Goal: Transaction & Acquisition: Purchase product/service

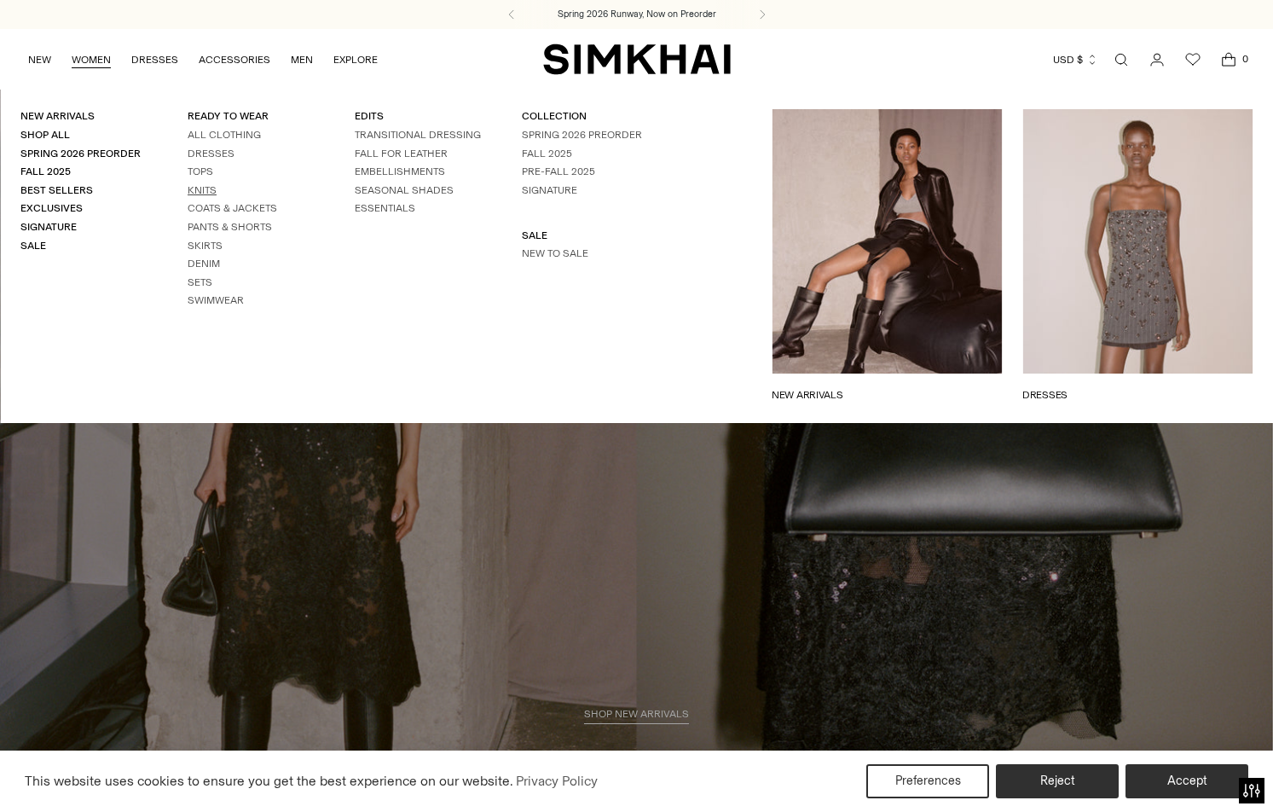
click at [202, 191] on link "Knits" at bounding box center [202, 190] width 29 height 12
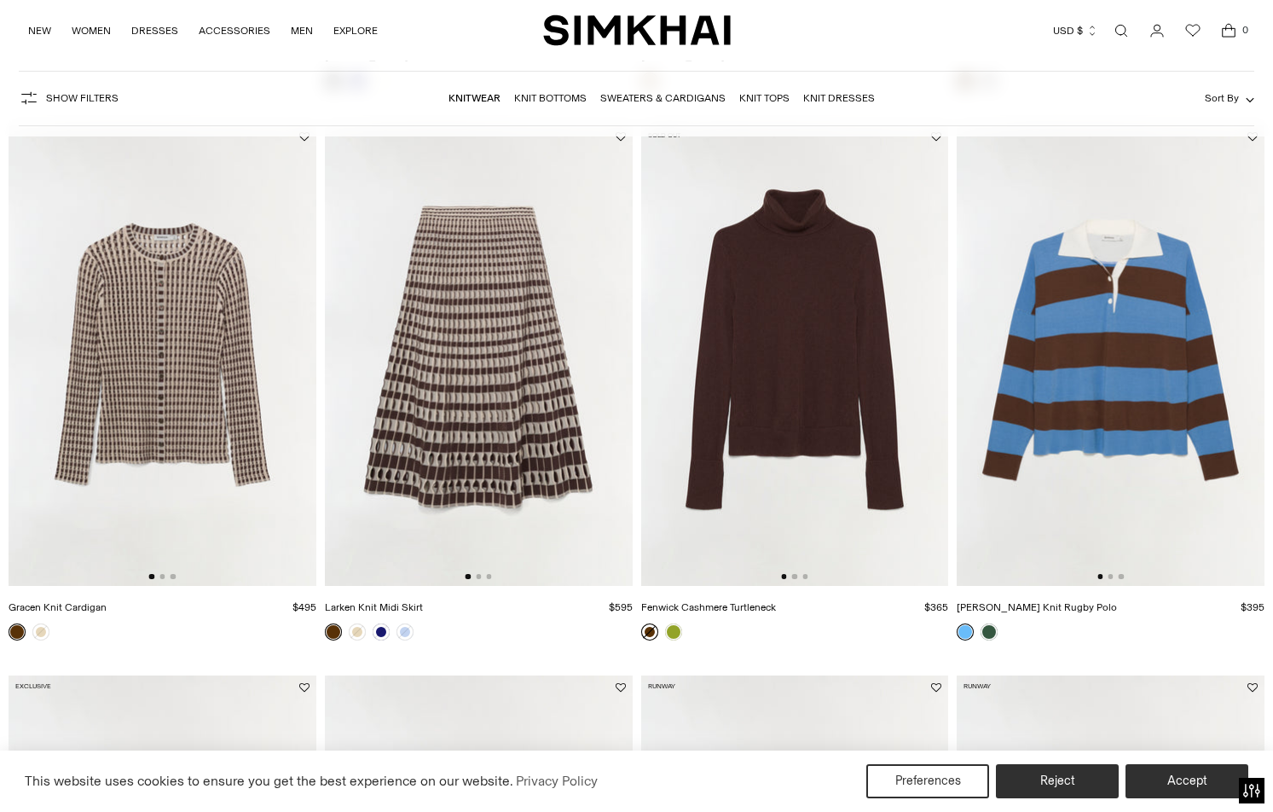
scroll to position [650, 0]
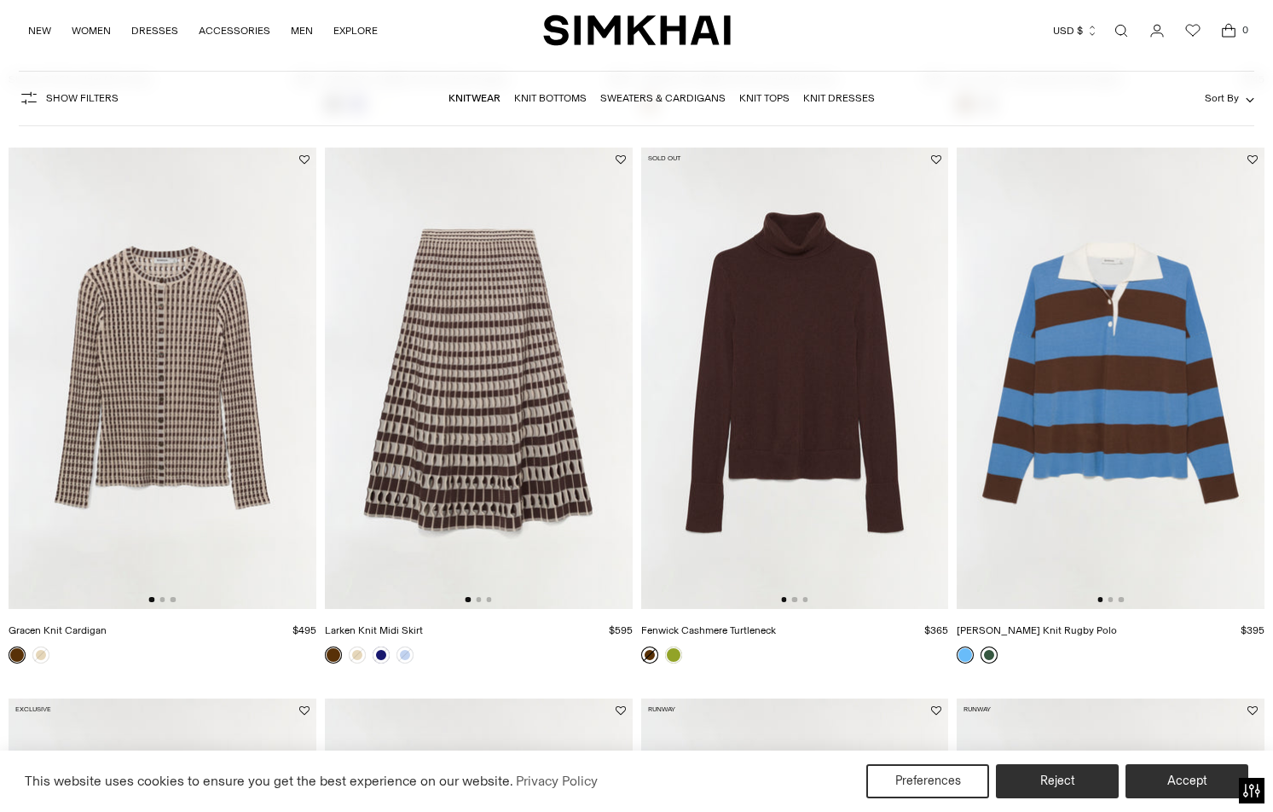
click at [990, 655] on link at bounding box center [989, 654] width 17 height 17
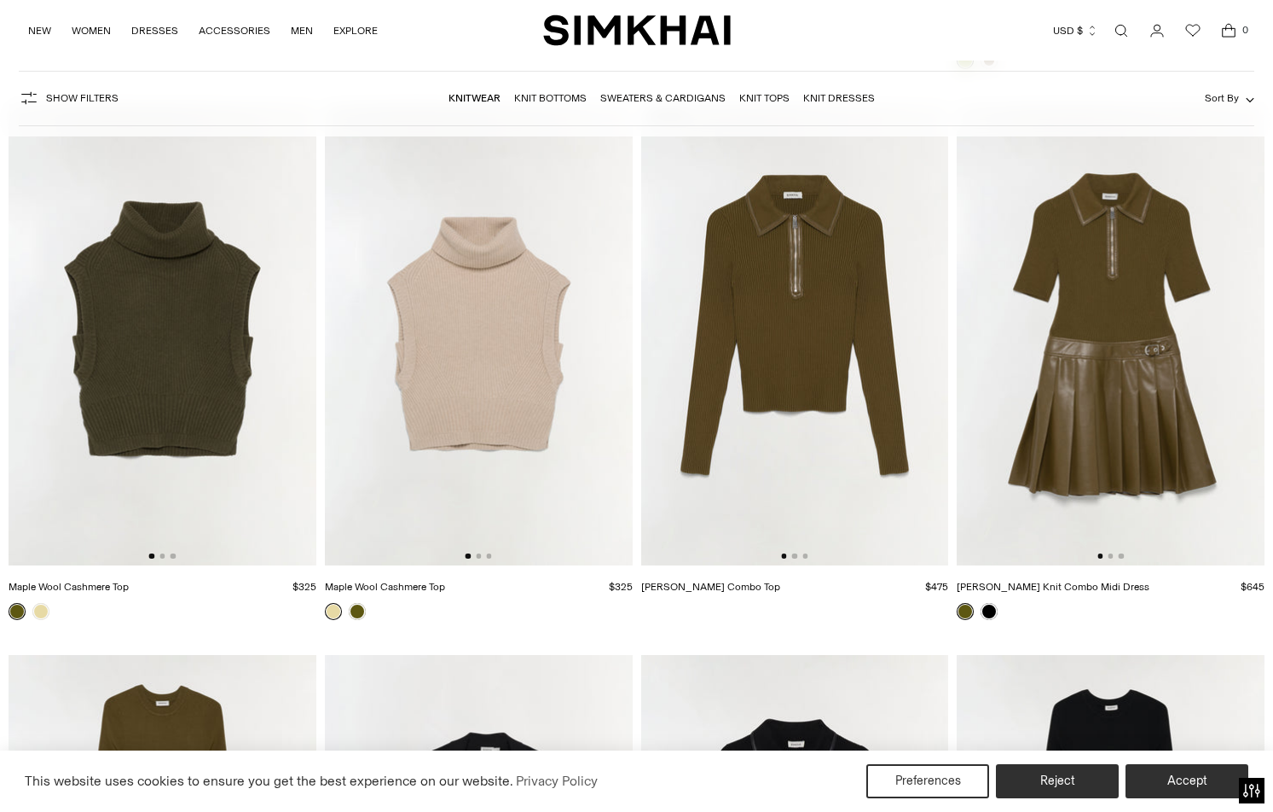
scroll to position [5698, 0]
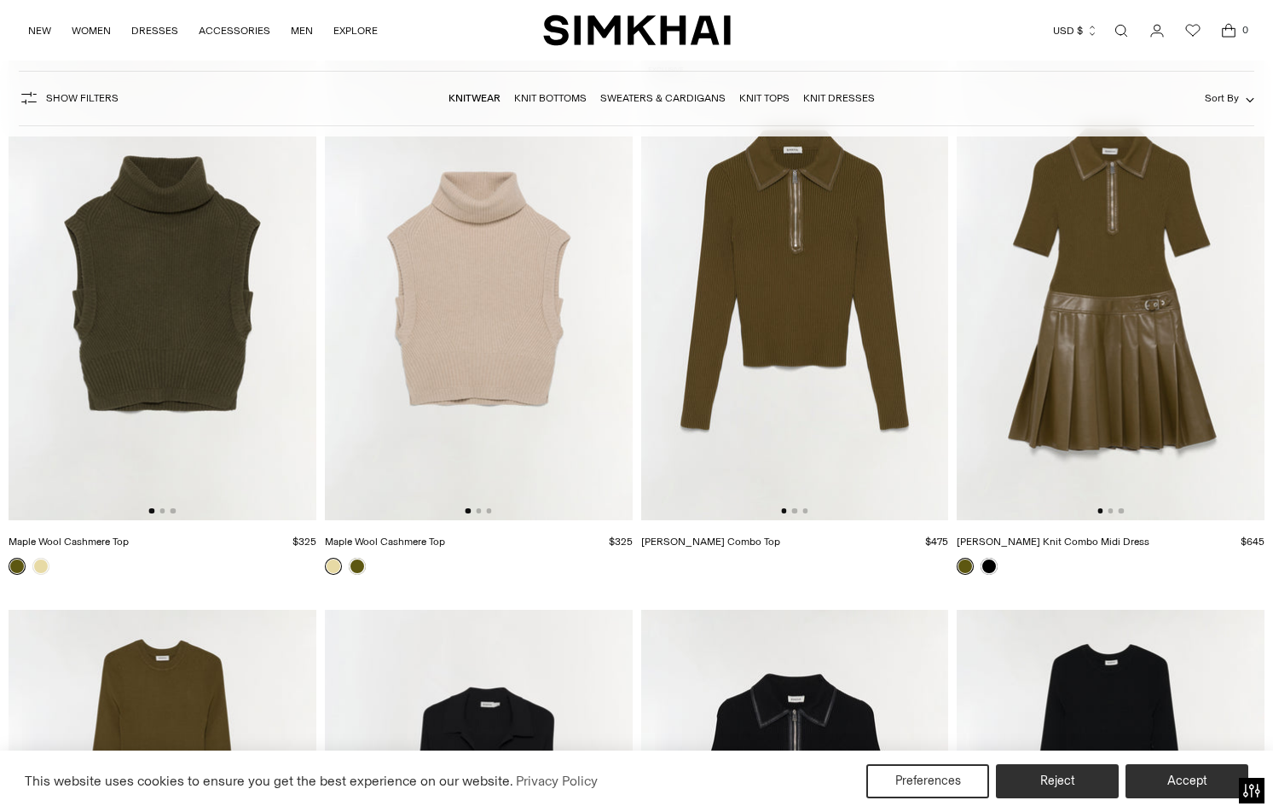
click at [797, 509] on div at bounding box center [794, 510] width 26 height 5
click at [804, 513] on button "Go to slide 3" at bounding box center [805, 510] width 5 height 5
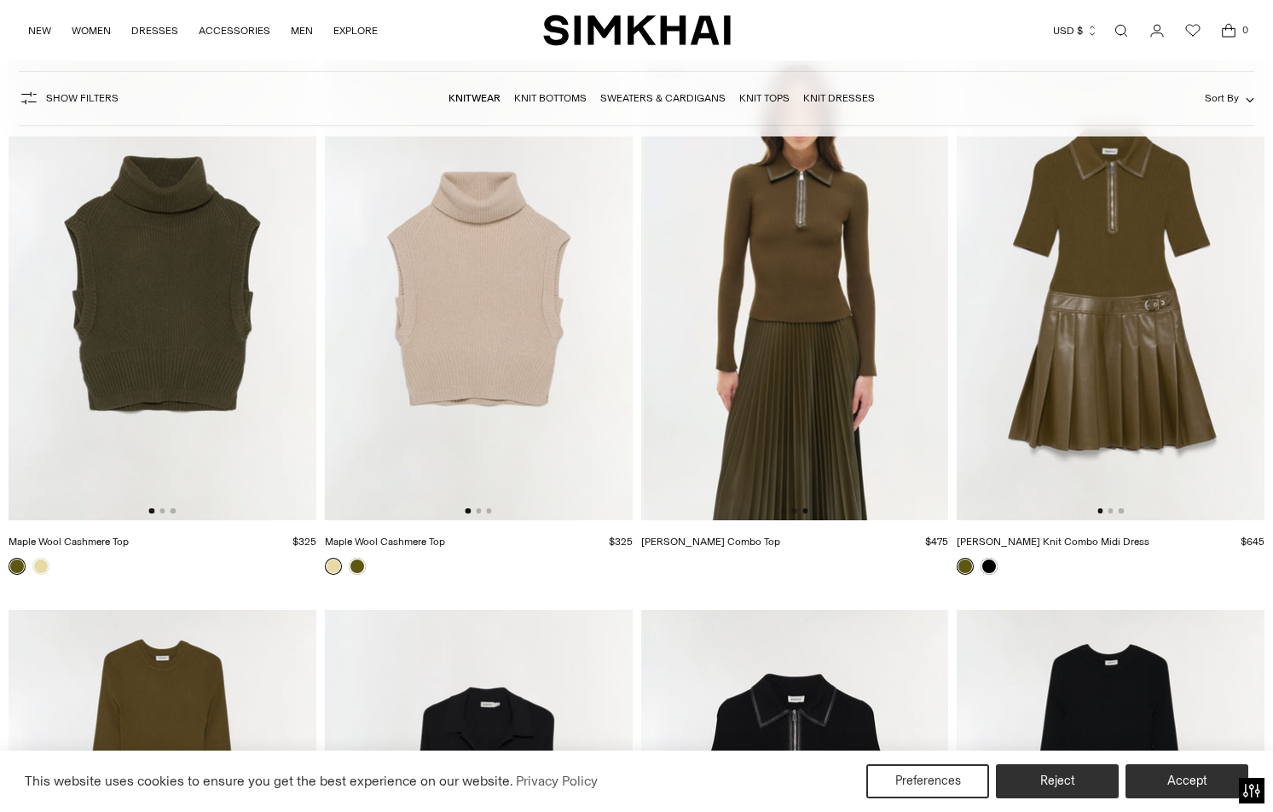
scroll to position [0, 615]
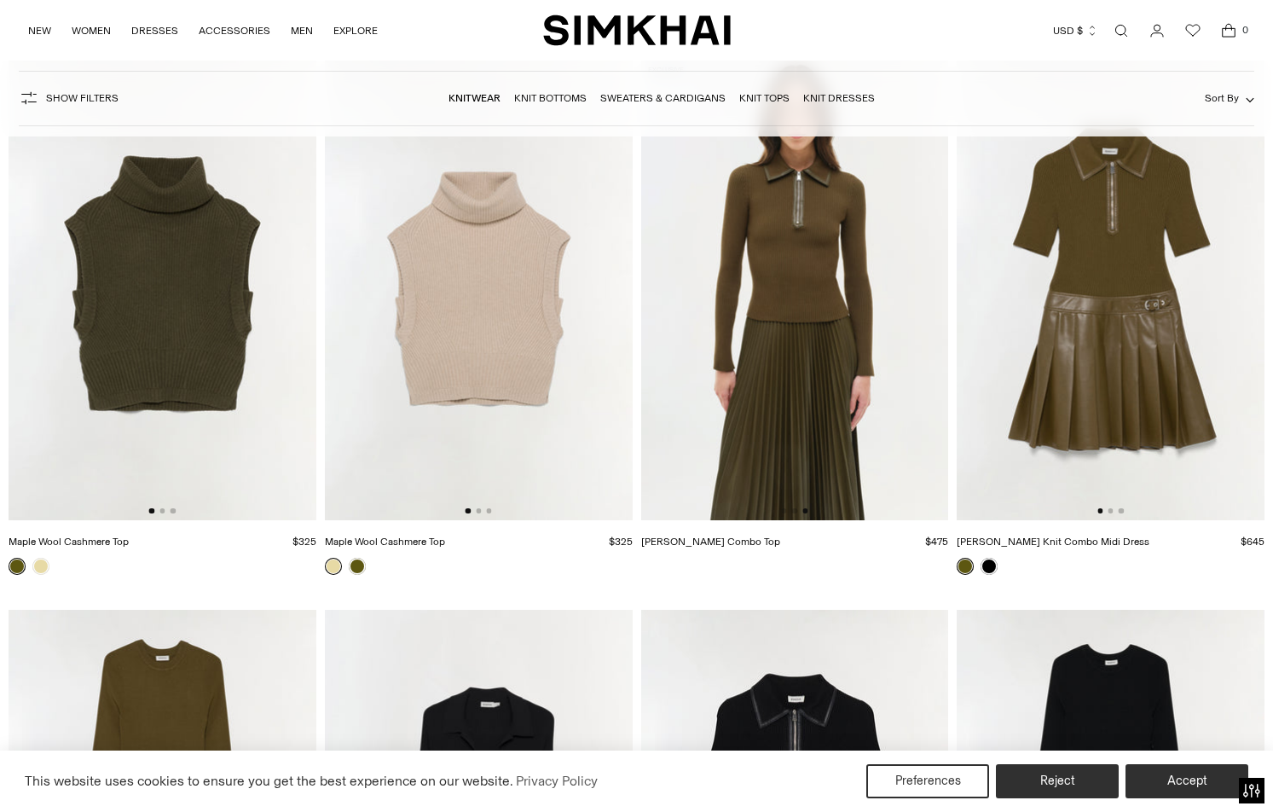
click at [482, 510] on div at bounding box center [479, 510] width 26 height 5
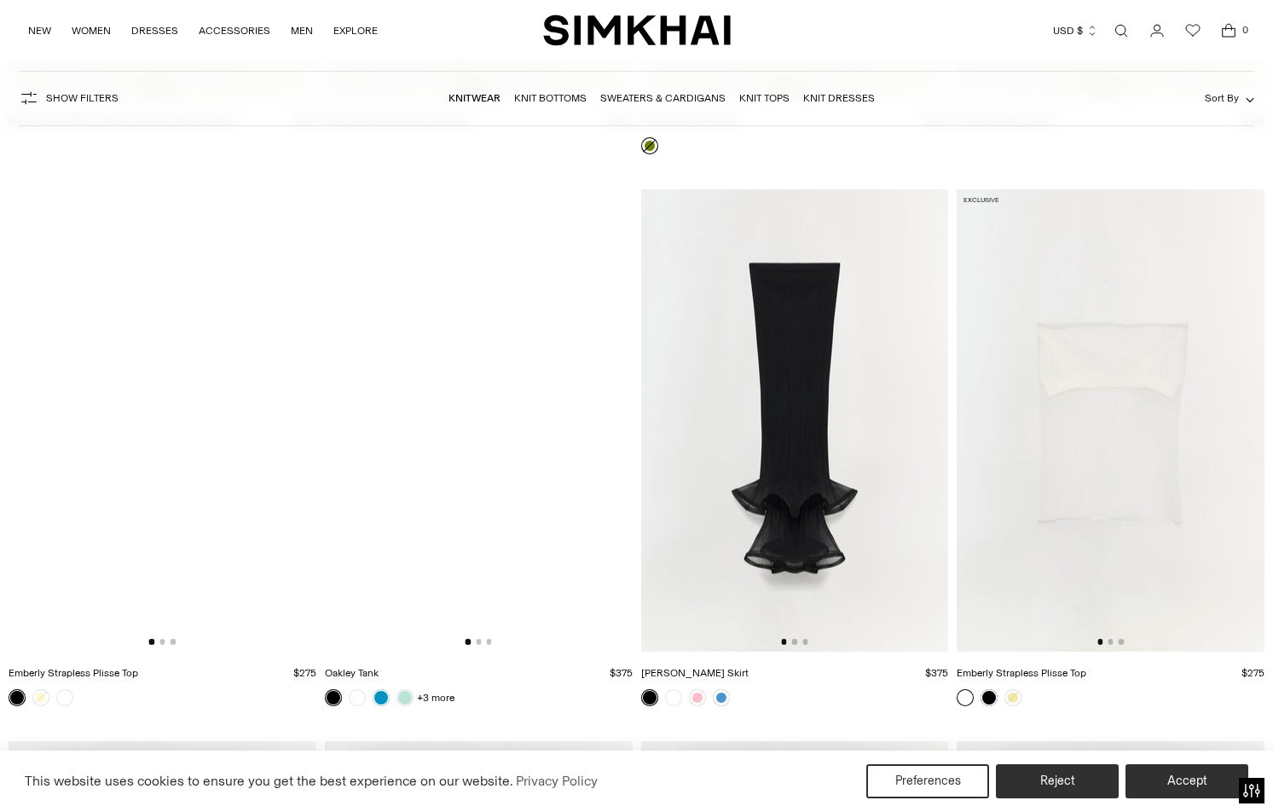
scroll to position [11663, 0]
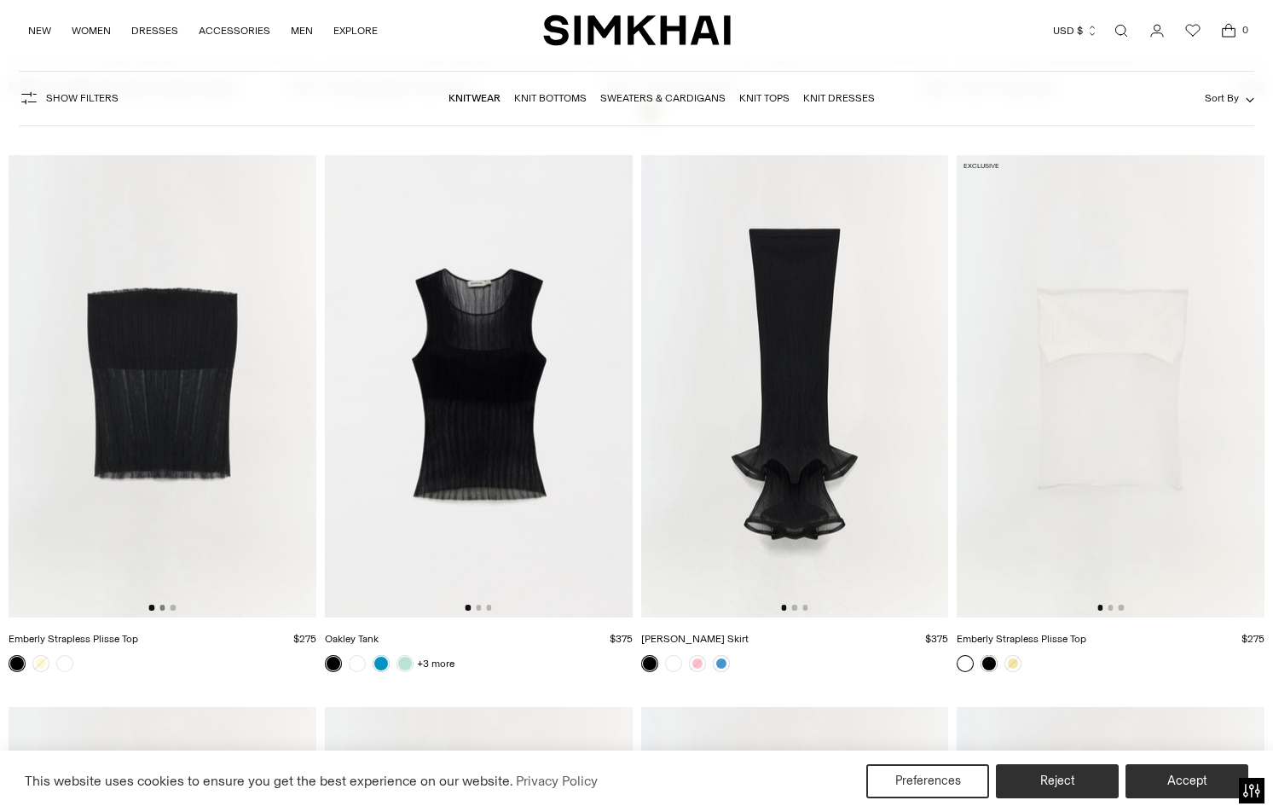
click at [162, 607] on button "Go to slide 2" at bounding box center [161, 607] width 5 height 5
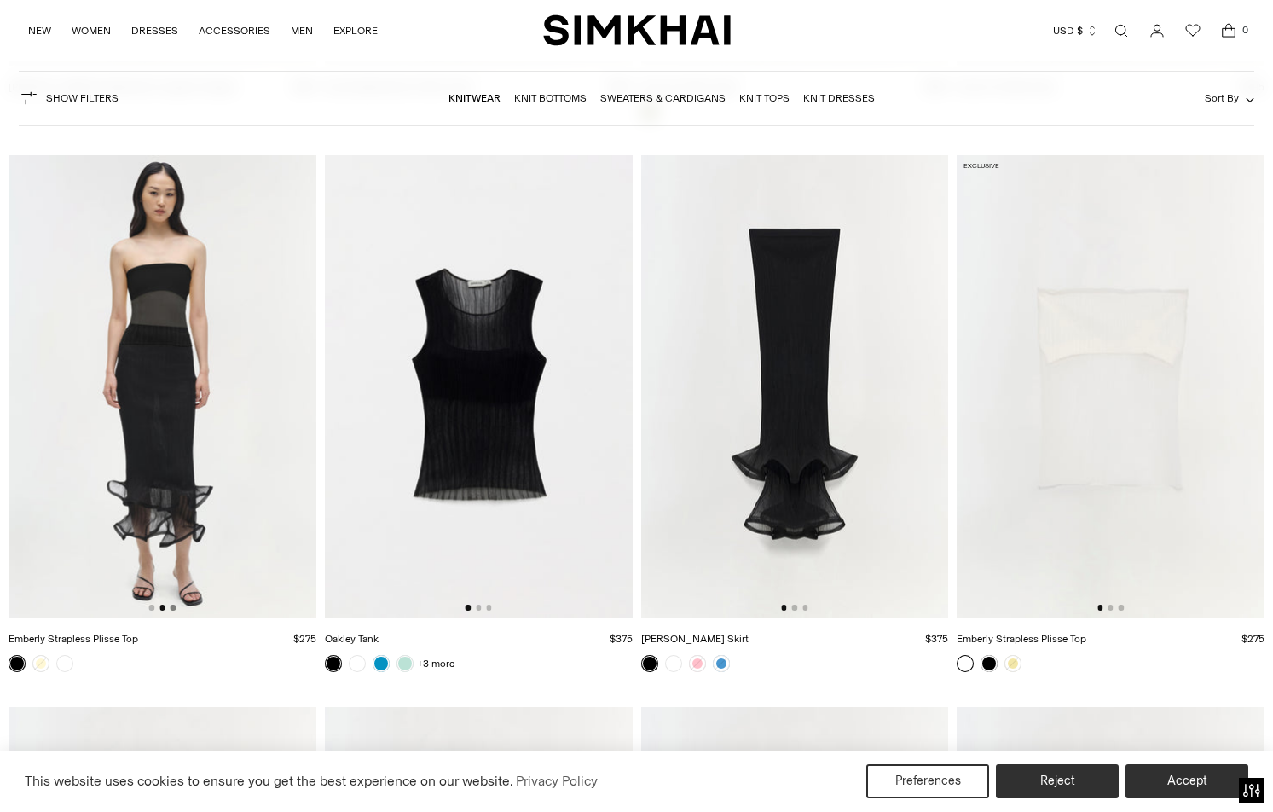
click at [175, 606] on button "Go to slide 3" at bounding box center [173, 607] width 5 height 5
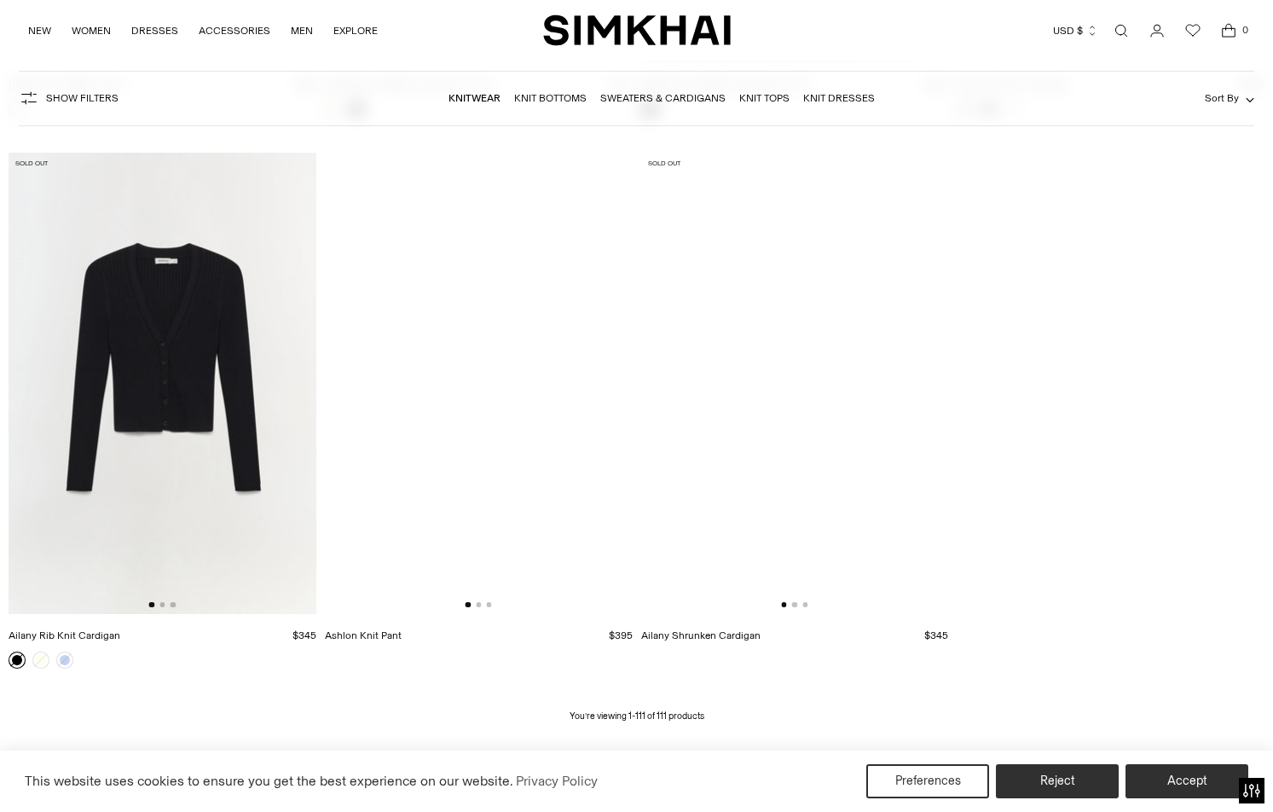
scroll to position [14877, 0]
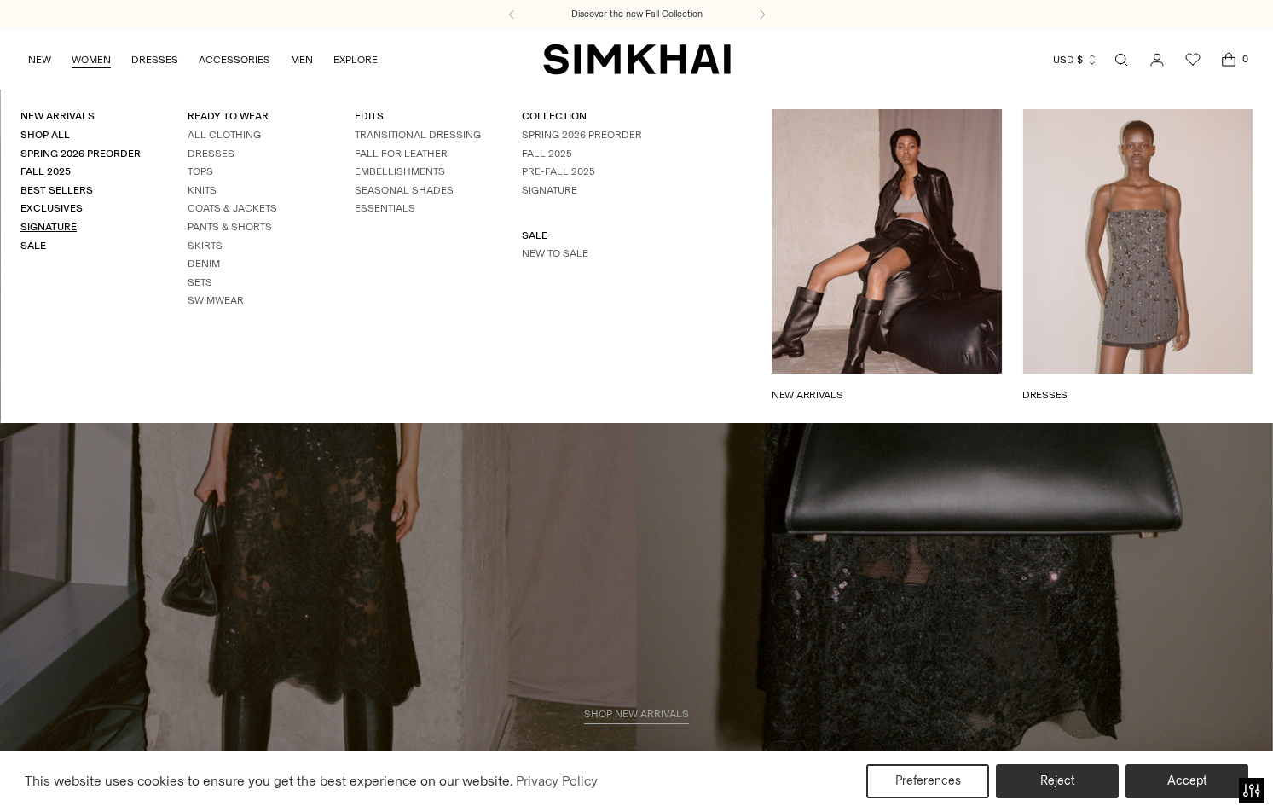
click at [67, 229] on link "Signature" at bounding box center [48, 227] width 56 height 12
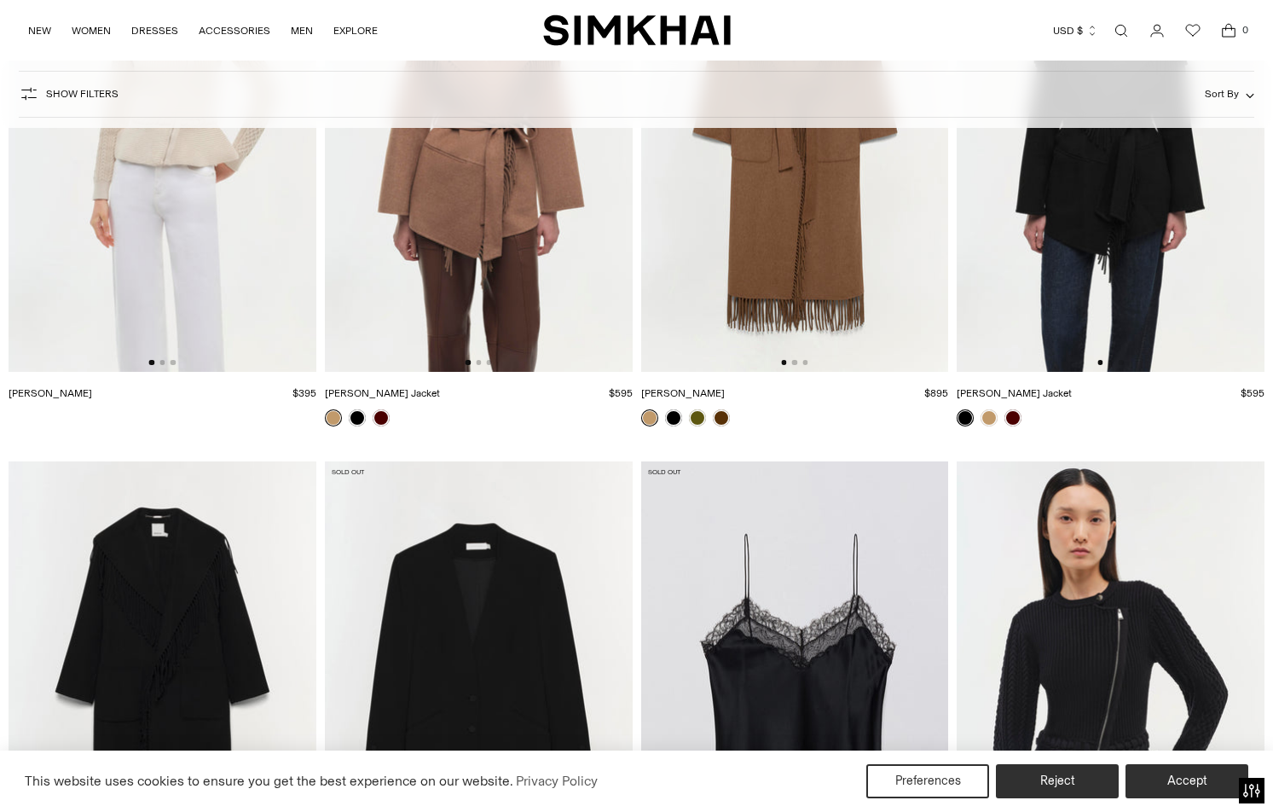
scroll to position [11801, 0]
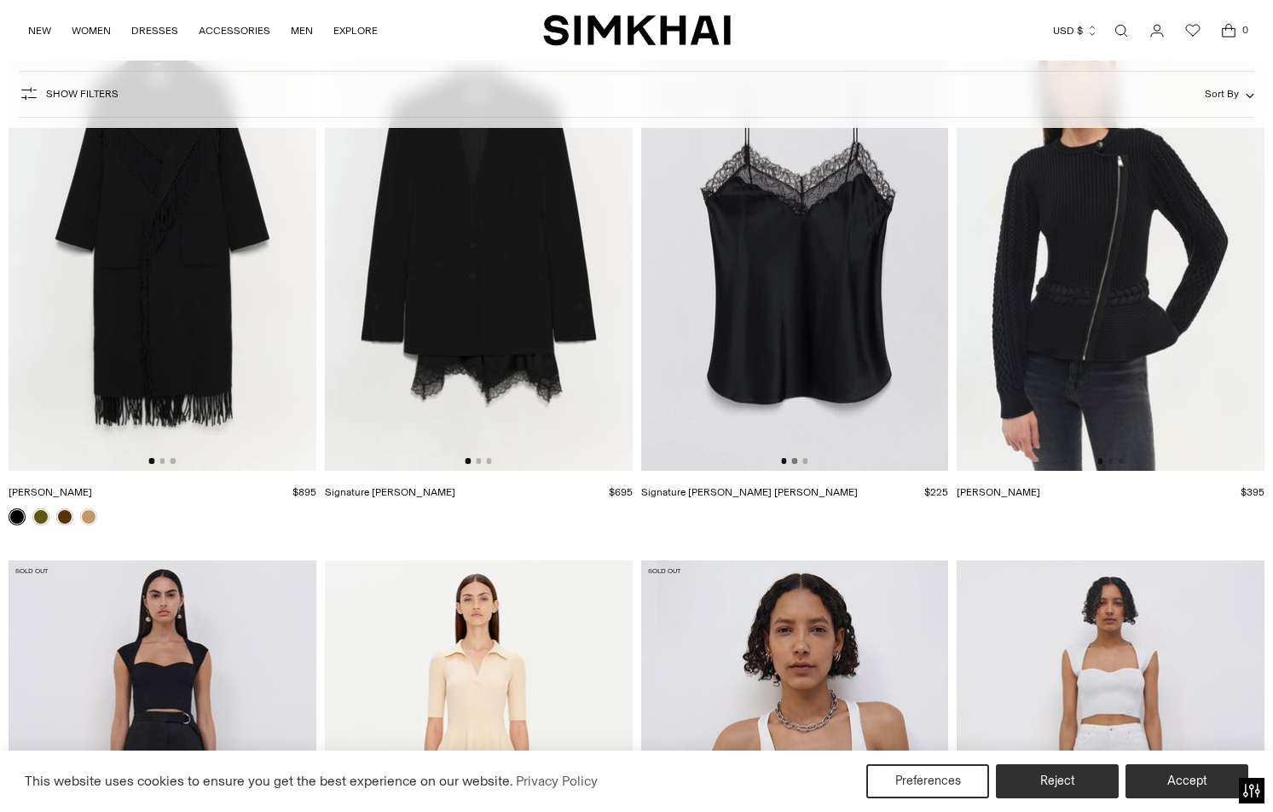
click at [796, 460] on button "Go to slide 2" at bounding box center [794, 460] width 5 height 5
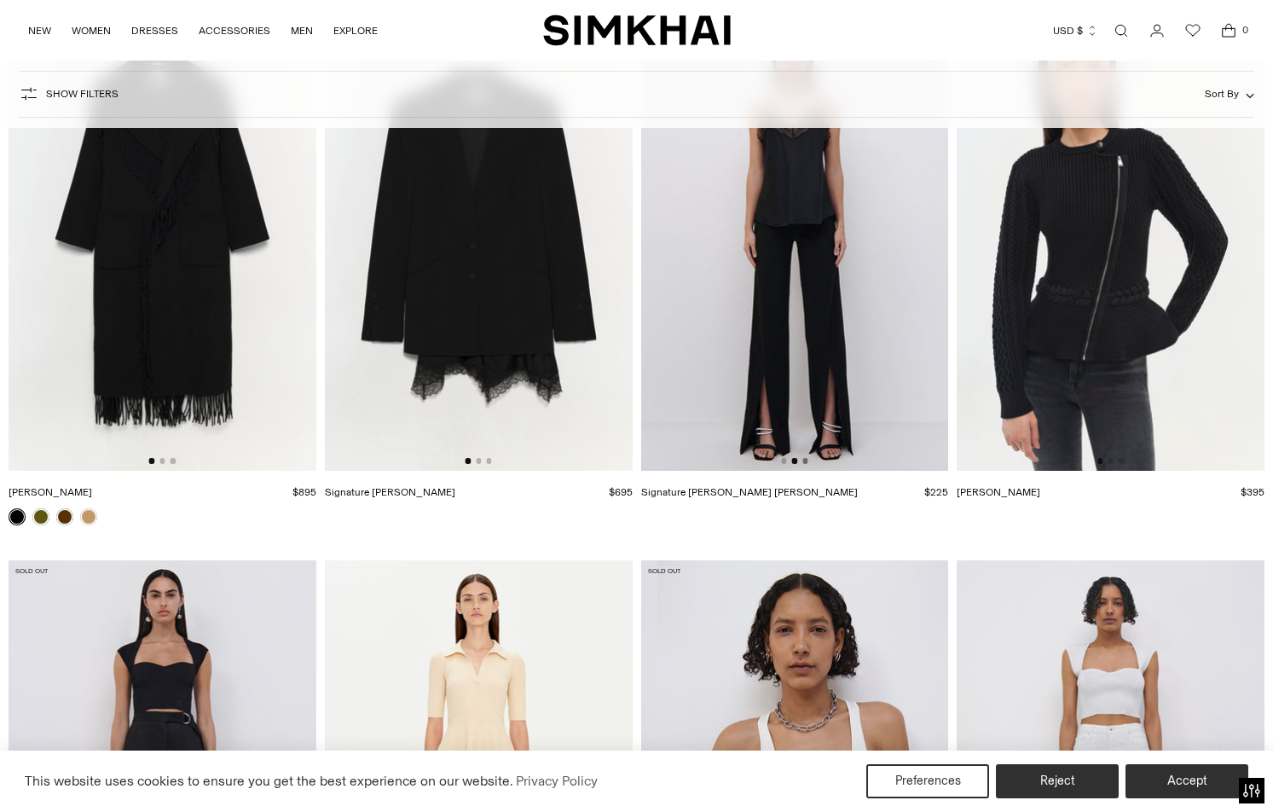
click at [806, 461] on button "Go to slide 3" at bounding box center [805, 460] width 5 height 5
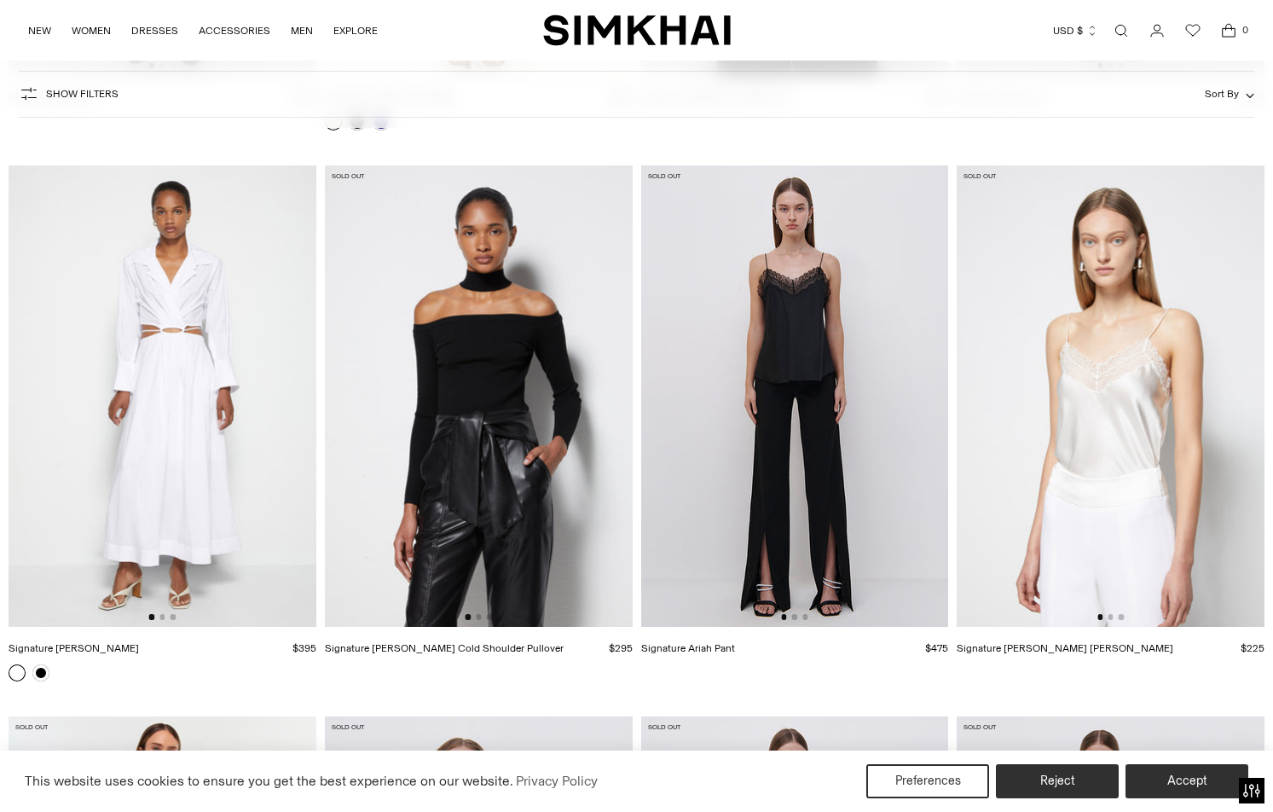
scroll to position [12755, 0]
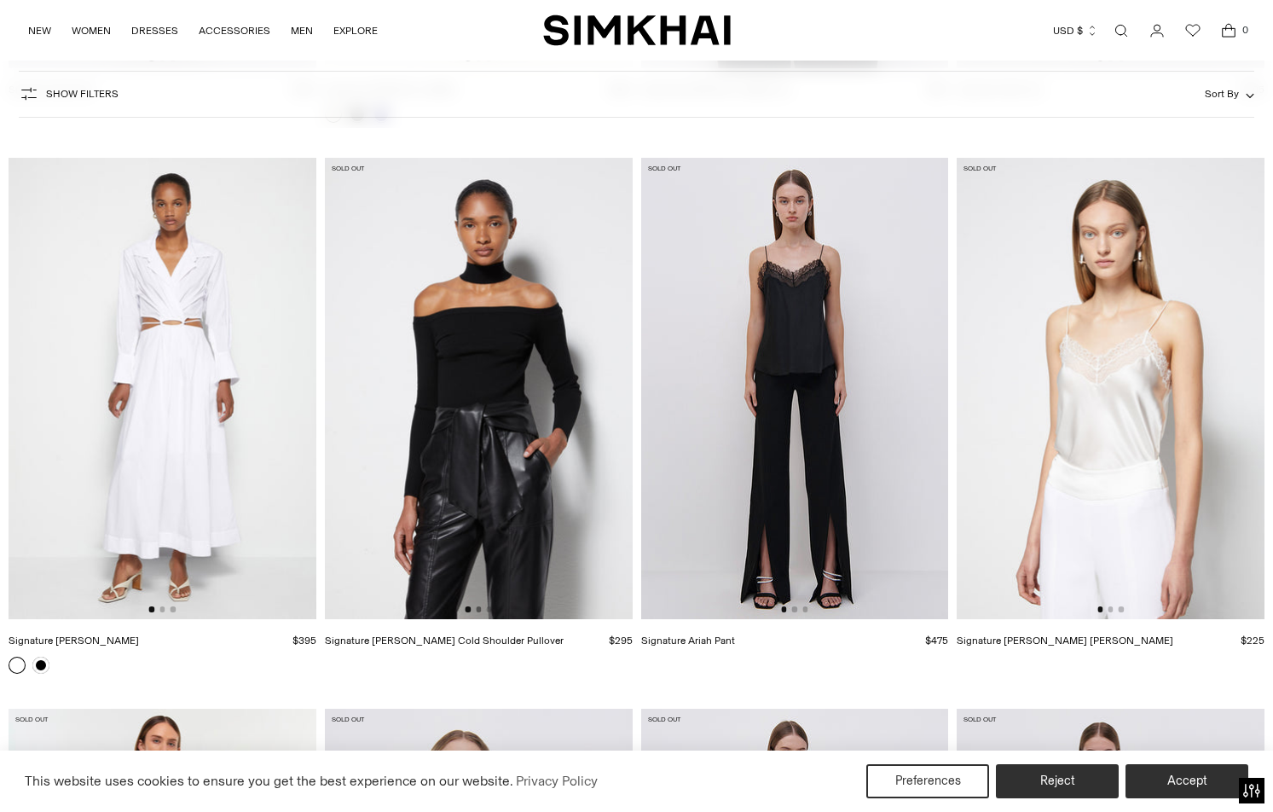
click at [478, 612] on button "Go to slide 2" at bounding box center [478, 608] width 5 height 5
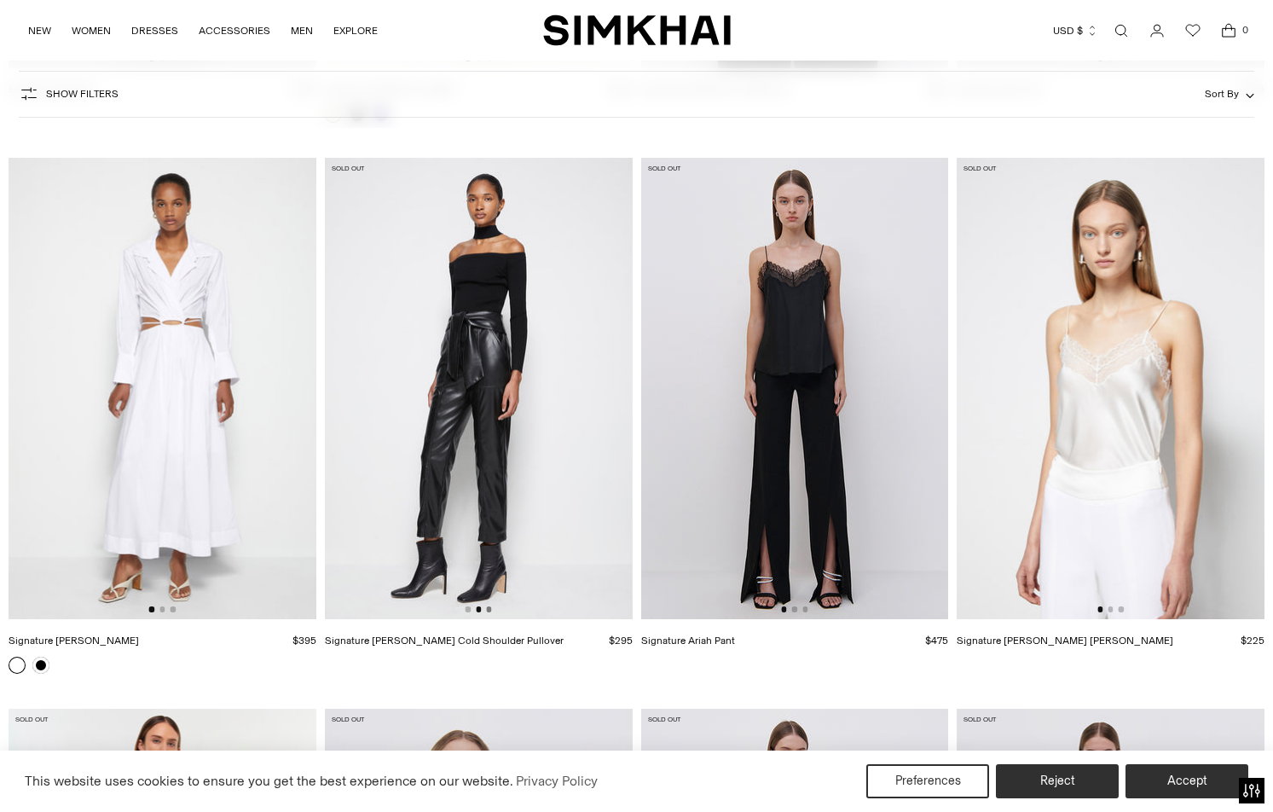
click at [490, 611] on button "Go to slide 3" at bounding box center [488, 608] width 5 height 5
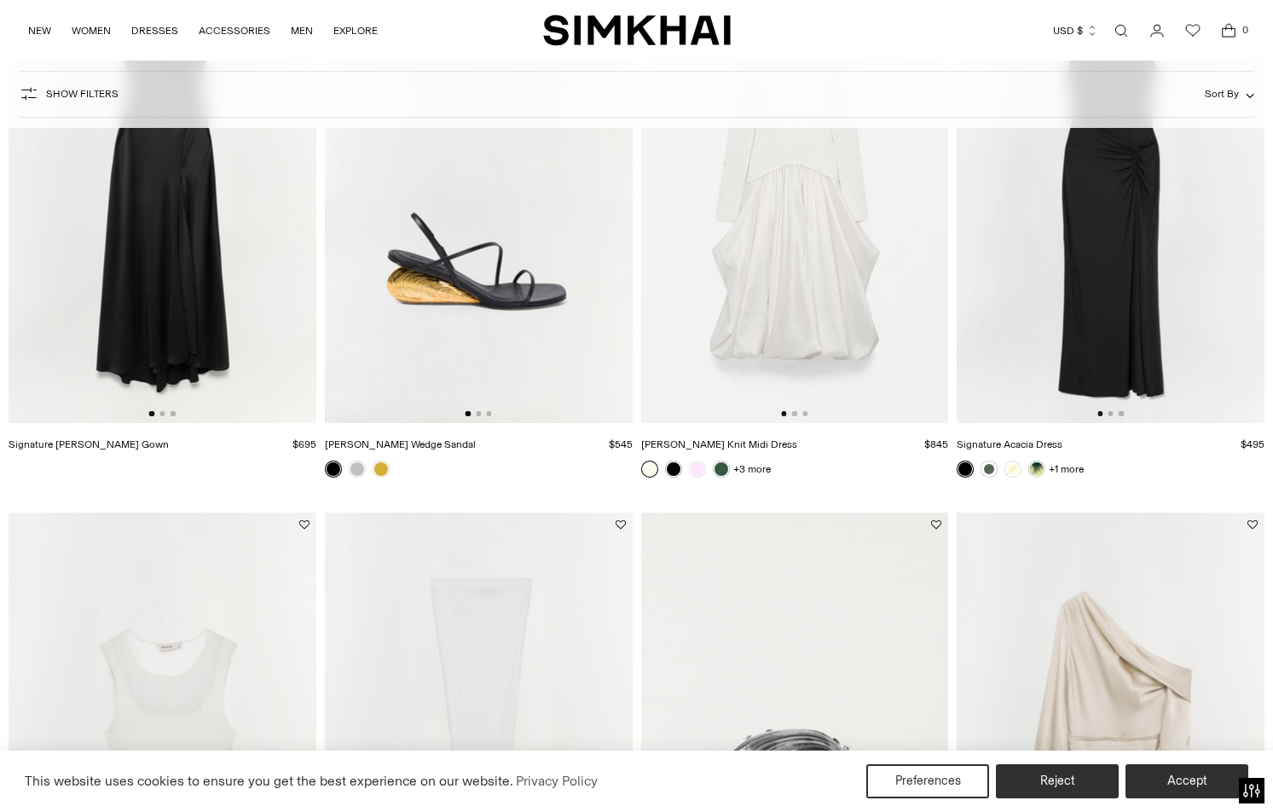
scroll to position [648, 0]
